Goal: Transaction & Acquisition: Purchase product/service

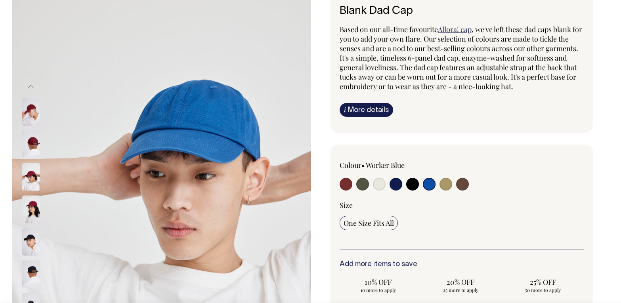
click at [345, 188] on input "radio" at bounding box center [346, 184] width 13 height 13
radio input "true"
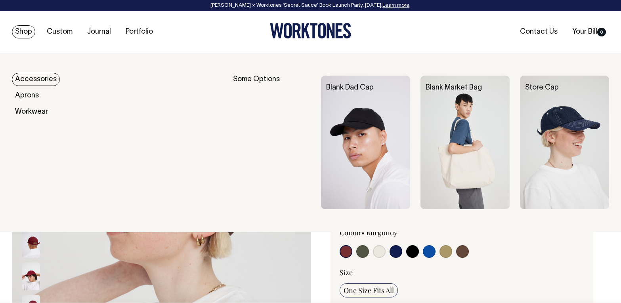
click at [23, 33] on link "Shop" at bounding box center [23, 31] width 23 height 13
